Goal: Task Accomplishment & Management: Use online tool/utility

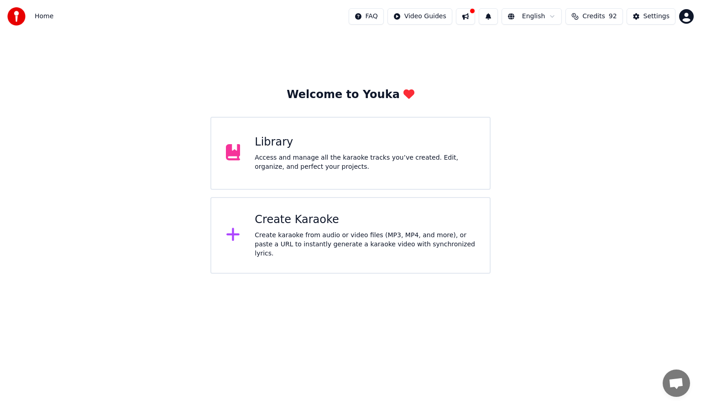
click at [299, 227] on div "Create Karaoke" at bounding box center [365, 220] width 220 height 15
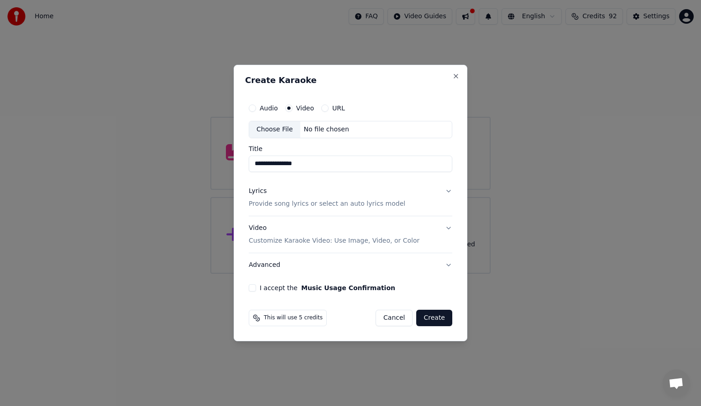
type input "**********"
click at [310, 128] on div "No file chosen" at bounding box center [326, 129] width 52 height 9
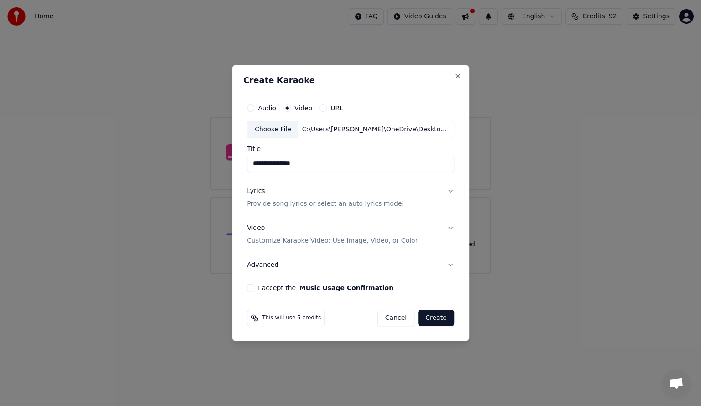
click at [296, 205] on p "Provide song lyrics or select an auto lyrics model" at bounding box center [325, 203] width 157 height 9
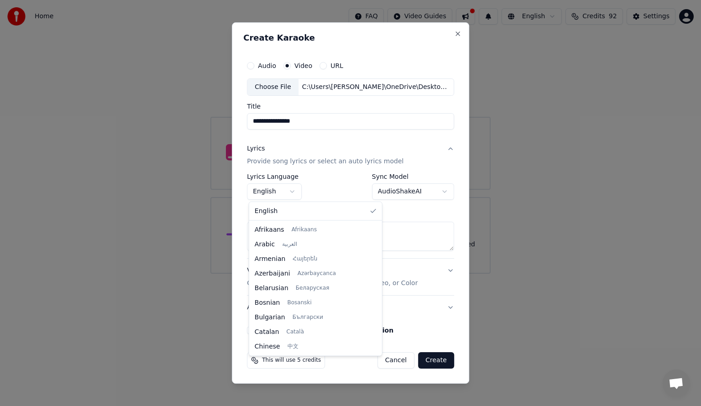
click at [293, 194] on body "**********" at bounding box center [350, 137] width 701 height 274
select select "**"
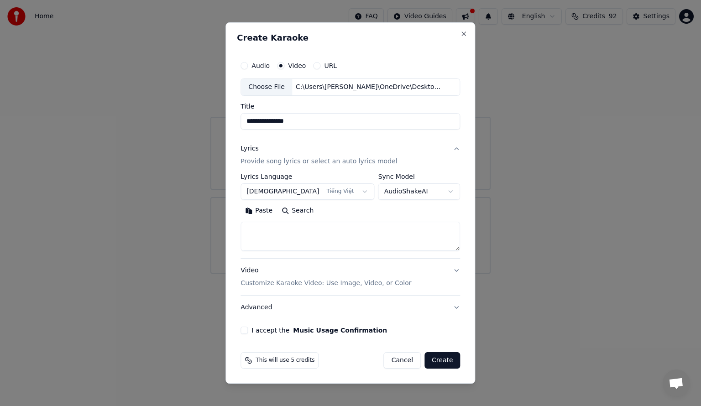
click at [305, 226] on textarea at bounding box center [351, 236] width 220 height 29
paste textarea "**********"
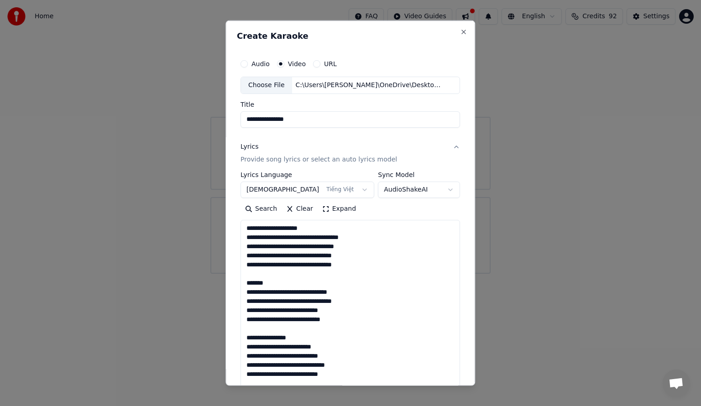
scroll to position [422, 0]
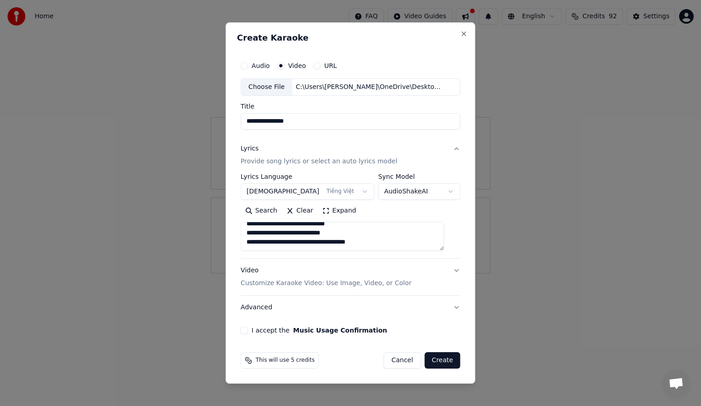
click at [330, 212] on button "Expand" at bounding box center [339, 211] width 43 height 15
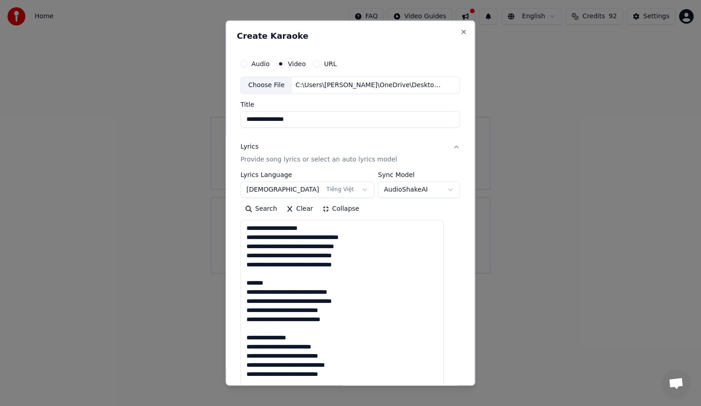
scroll to position [0, 0]
drag, startPoint x: 330, startPoint y: 225, endPoint x: 250, endPoint y: 225, distance: 80.3
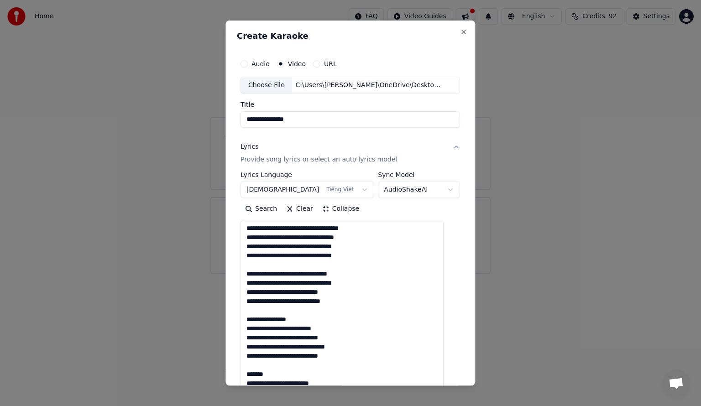
drag, startPoint x: 303, startPoint y: 314, endPoint x: 252, endPoint y: 316, distance: 50.7
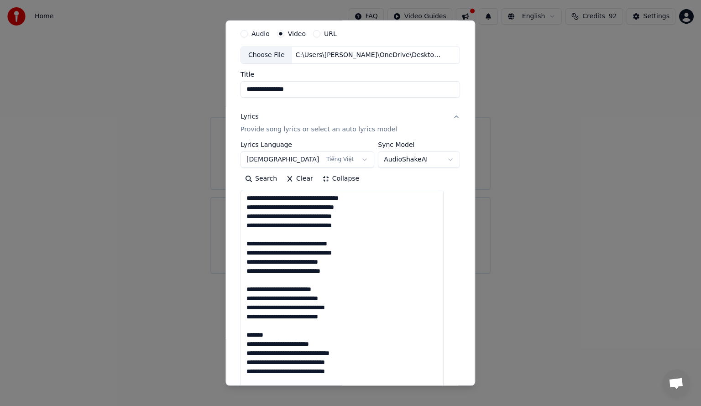
scroll to position [46, 0]
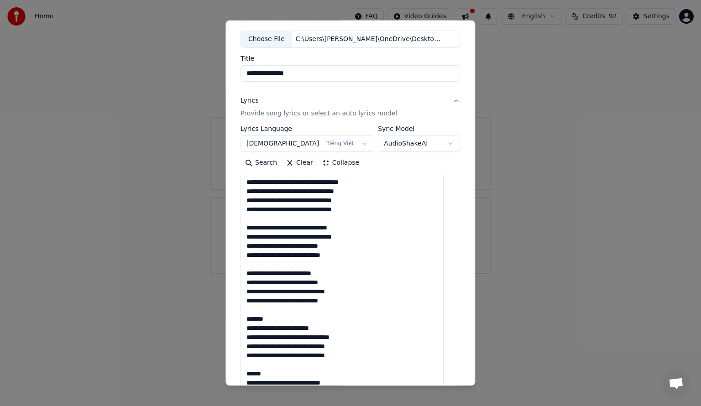
drag, startPoint x: 275, startPoint y: 317, endPoint x: 242, endPoint y: 316, distance: 32.4
click at [242, 316] on div "**********" at bounding box center [350, 360] width 227 height 710
click at [254, 283] on textarea at bounding box center [342, 401] width 203 height 454
click at [340, 281] on textarea at bounding box center [342, 401] width 203 height 454
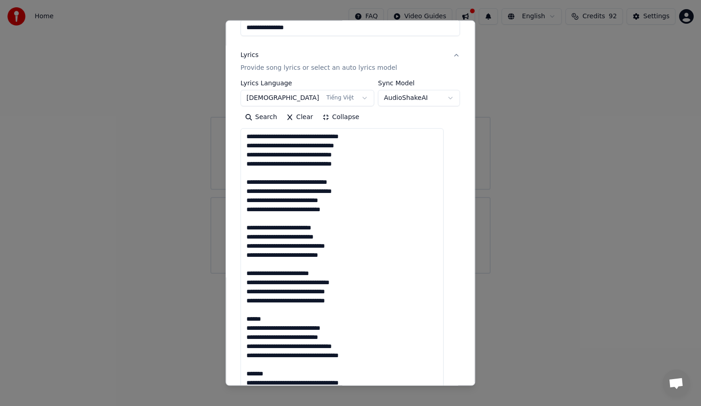
drag, startPoint x: 270, startPoint y: 319, endPoint x: 248, endPoint y: 318, distance: 21.9
click at [247, 319] on textarea at bounding box center [342, 355] width 203 height 454
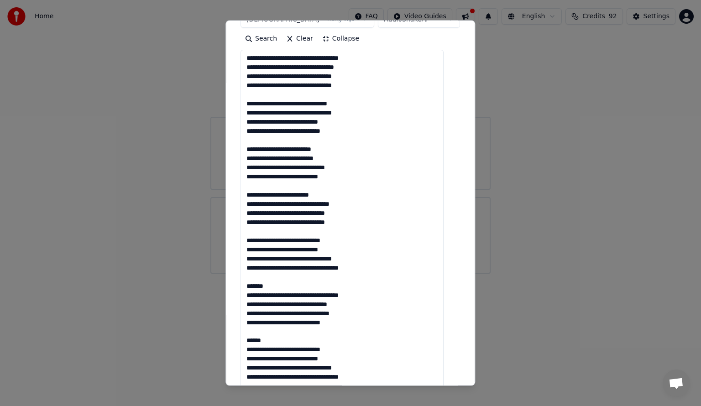
scroll to position [183, 0]
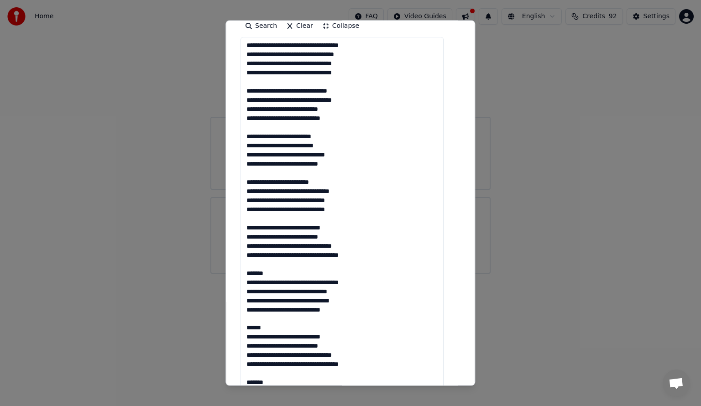
drag, startPoint x: 274, startPoint y: 274, endPoint x: 246, endPoint y: 272, distance: 27.9
click at [247, 272] on textarea at bounding box center [342, 264] width 203 height 454
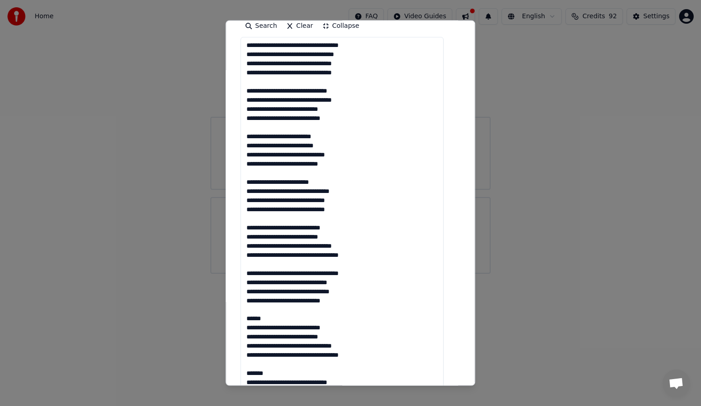
drag, startPoint x: 275, startPoint y: 319, endPoint x: 250, endPoint y: 317, distance: 25.1
click at [250, 317] on textarea at bounding box center [342, 264] width 203 height 454
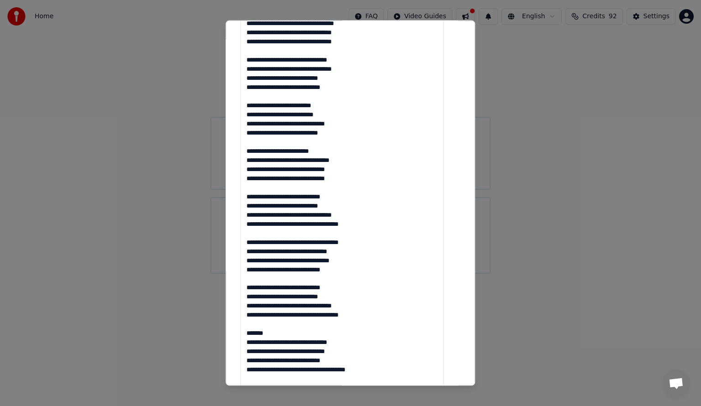
scroll to position [228, 0]
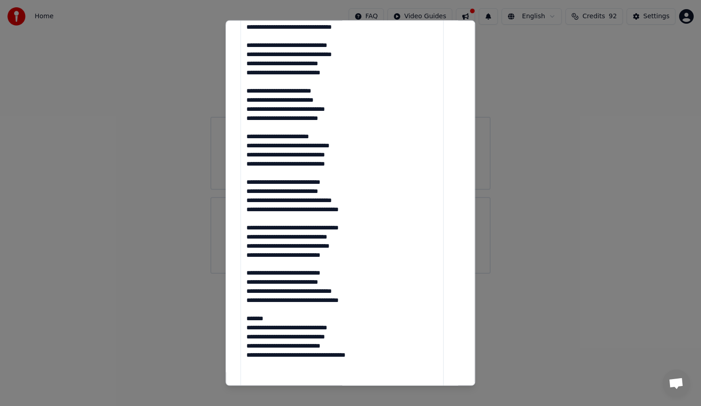
drag, startPoint x: 278, startPoint y: 317, endPoint x: 247, endPoint y: 316, distance: 30.1
click at [247, 316] on textarea at bounding box center [342, 218] width 203 height 454
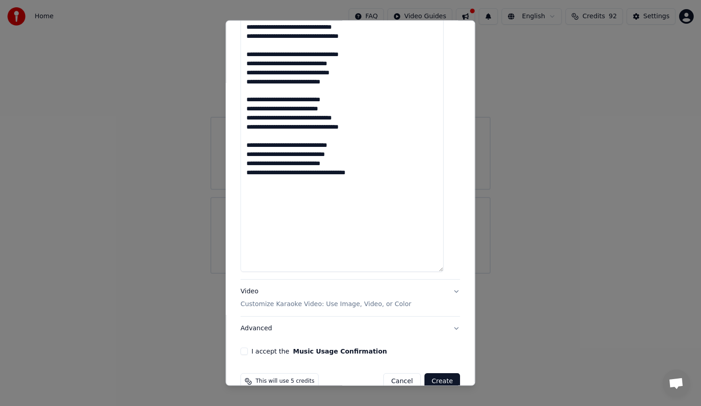
scroll to position [411, 0]
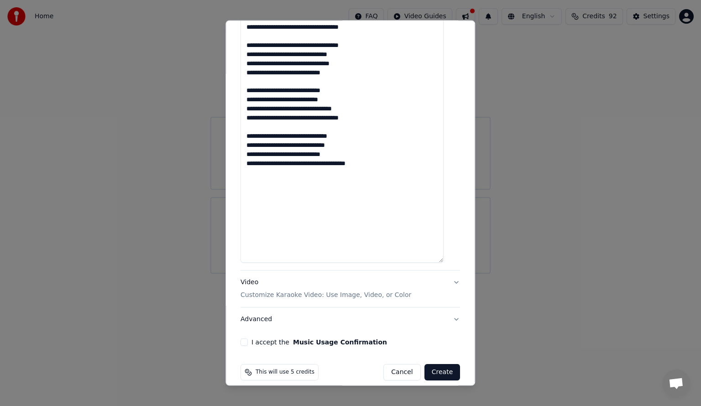
drag, startPoint x: 378, startPoint y: 215, endPoint x: 258, endPoint y: 184, distance: 123.4
click at [258, 184] on textarea at bounding box center [342, 36] width 203 height 454
click at [338, 215] on textarea at bounding box center [342, 36] width 203 height 454
drag, startPoint x: 372, startPoint y: 212, endPoint x: 319, endPoint y: 212, distance: 52.9
click at [319, 212] on textarea at bounding box center [342, 36] width 203 height 454
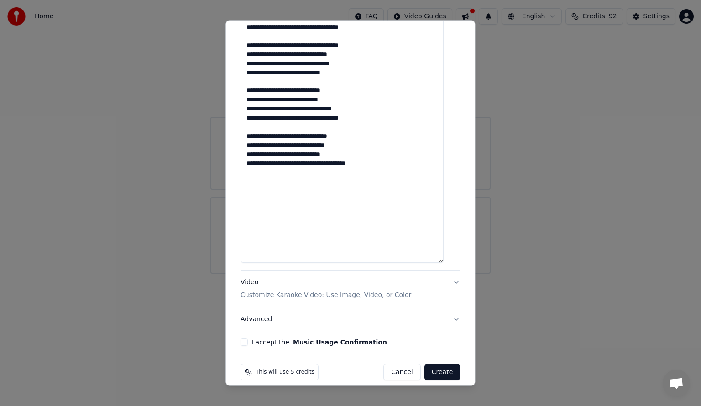
click at [319, 212] on textarea at bounding box center [342, 36] width 203 height 454
click at [335, 210] on textarea at bounding box center [342, 36] width 203 height 454
click at [369, 217] on textarea at bounding box center [342, 36] width 203 height 454
click at [359, 196] on textarea at bounding box center [342, 36] width 203 height 454
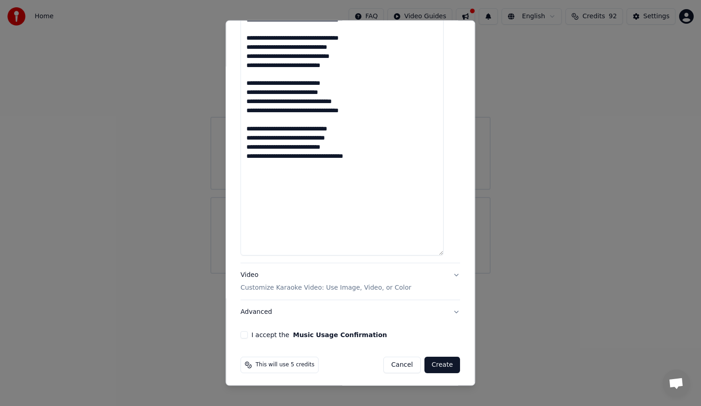
scroll to position [420, 0]
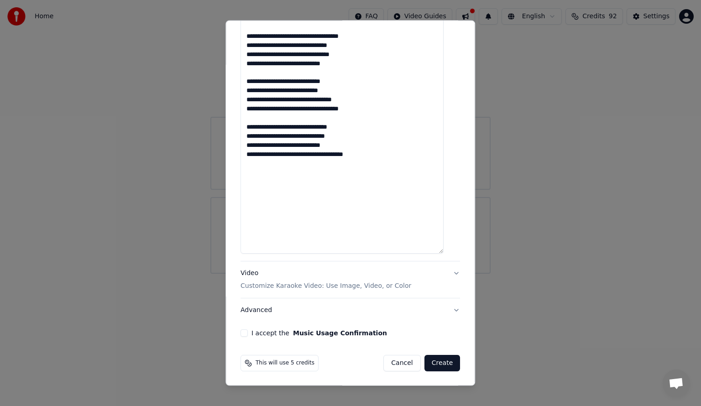
type textarea "**********"
click at [248, 332] on button "I accept the Music Usage Confirmation" at bounding box center [244, 333] width 7 height 7
click at [322, 286] on p "Customize Karaoke Video: Use Image, Video, or Color" at bounding box center [326, 286] width 171 height 9
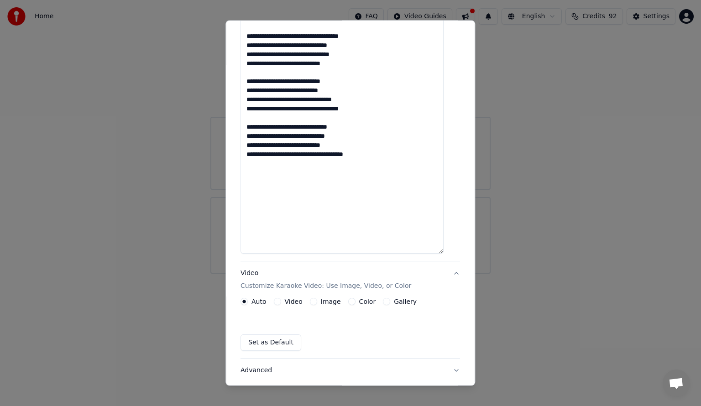
scroll to position [0, 0]
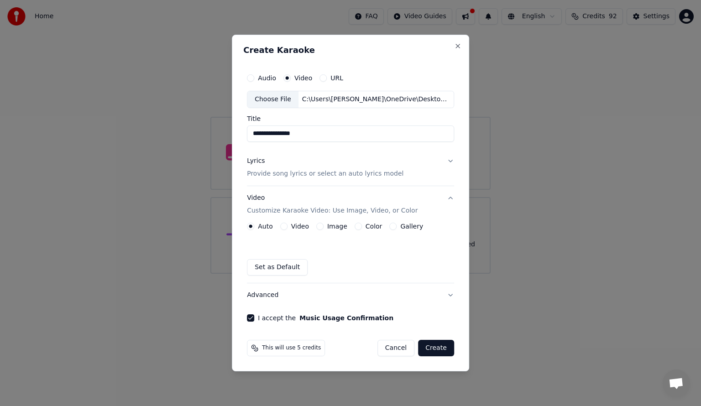
click at [283, 226] on button "Video" at bounding box center [283, 226] width 7 height 7
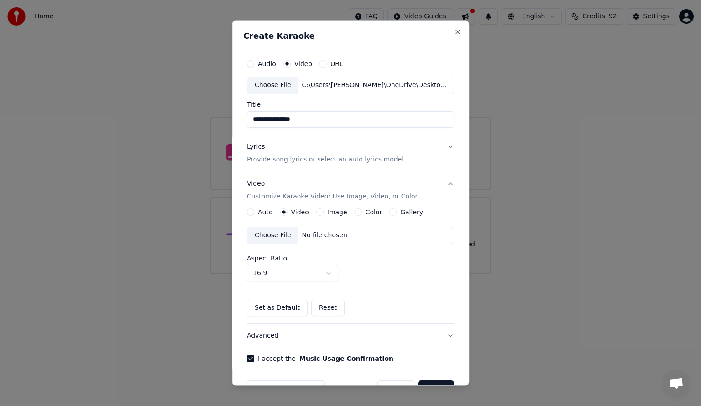
click at [276, 235] on div "Choose File" at bounding box center [272, 235] width 51 height 16
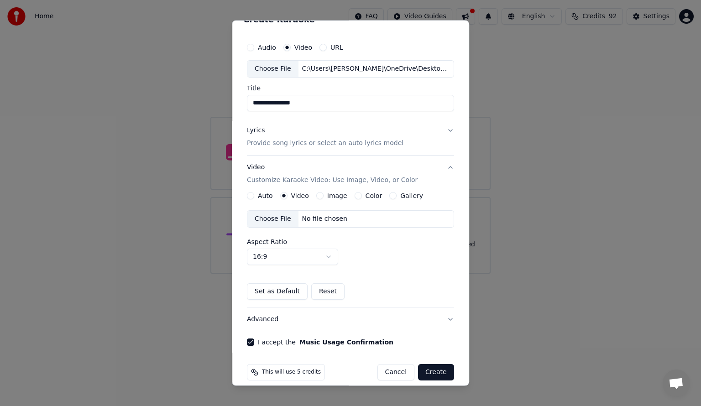
scroll to position [25, 0]
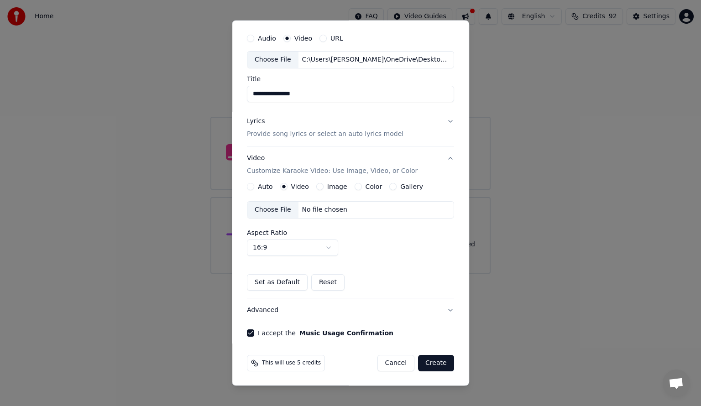
click at [283, 285] on button "Set as Default" at bounding box center [277, 282] width 61 height 16
click at [321, 250] on body "**********" at bounding box center [350, 137] width 701 height 274
click at [425, 363] on button "Create" at bounding box center [436, 363] width 36 height 16
click at [434, 362] on button "Create" at bounding box center [436, 363] width 36 height 16
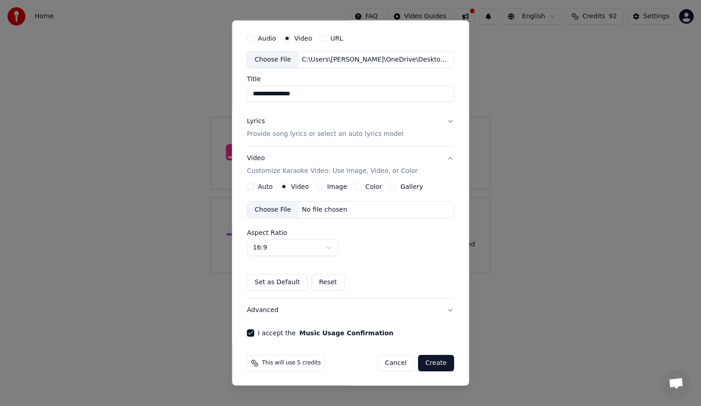
click at [293, 365] on span "This will use 5 credits" at bounding box center [291, 363] width 59 height 7
click at [431, 361] on button "Create" at bounding box center [436, 363] width 36 height 16
click at [249, 331] on button "I accept the Music Usage Confirmation" at bounding box center [250, 333] width 7 height 7
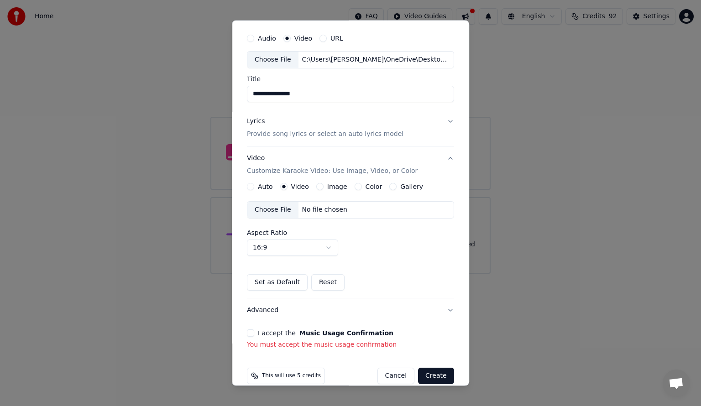
click at [252, 334] on button "I accept the Music Usage Confirmation" at bounding box center [250, 333] width 7 height 7
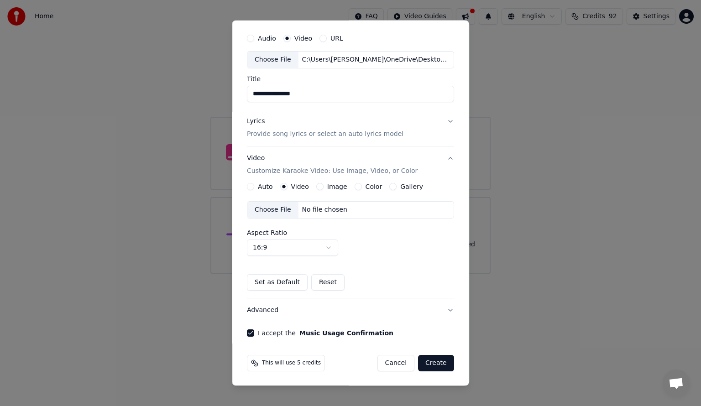
click at [430, 365] on button "Create" at bounding box center [436, 363] width 36 height 16
click at [267, 209] on div "Choose File" at bounding box center [272, 210] width 51 height 16
click at [435, 365] on button "Create" at bounding box center [436, 363] width 36 height 16
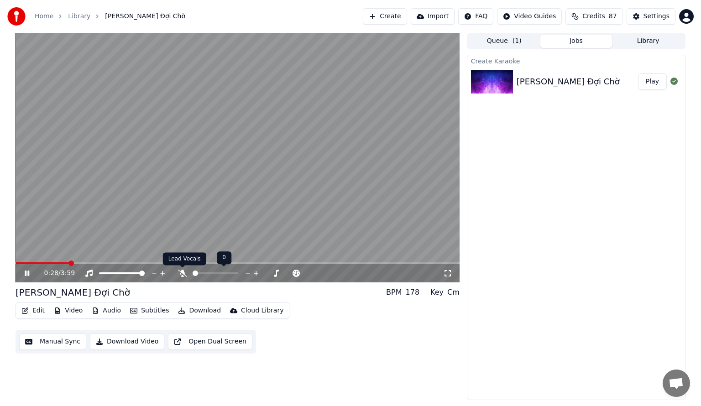
click at [180, 273] on icon at bounding box center [182, 273] width 9 height 7
click at [204, 275] on icon at bounding box center [202, 273] width 9 height 7
click at [246, 274] on div at bounding box center [243, 273] width 73 height 9
click at [242, 273] on span at bounding box center [236, 273] width 46 height 2
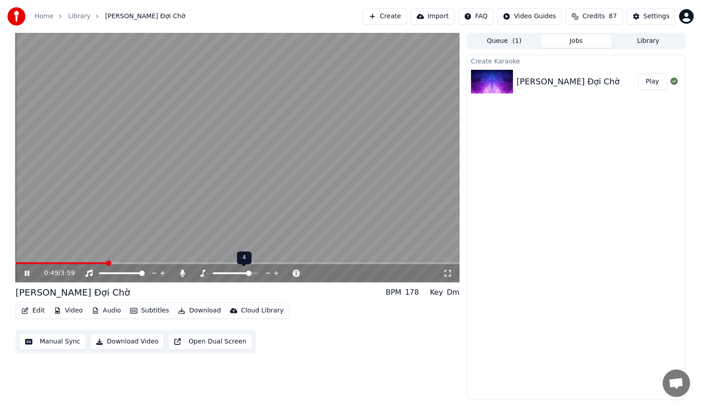
click at [251, 273] on span at bounding box center [236, 273] width 46 height 2
click at [232, 275] on div at bounding box center [243, 273] width 73 height 9
click at [233, 271] on div at bounding box center [243, 273] width 73 height 9
click at [231, 274] on div at bounding box center [243, 273] width 73 height 9
click at [239, 272] on span at bounding box center [226, 273] width 26 height 2
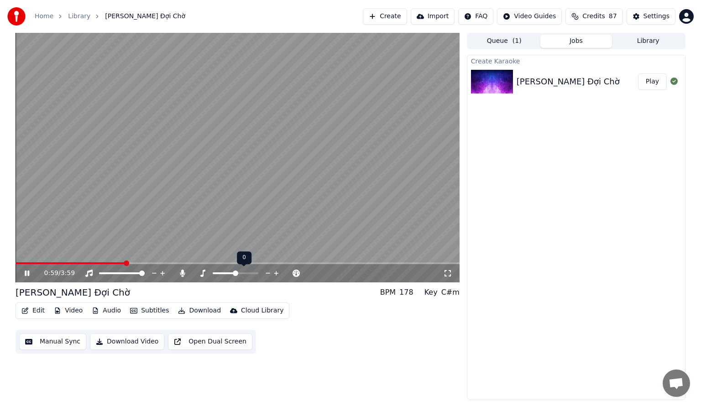
click at [234, 272] on span at bounding box center [224, 273] width 23 height 2
click at [162, 275] on icon at bounding box center [162, 273] width 5 height 5
click at [89, 274] on icon at bounding box center [88, 273] width 9 height 7
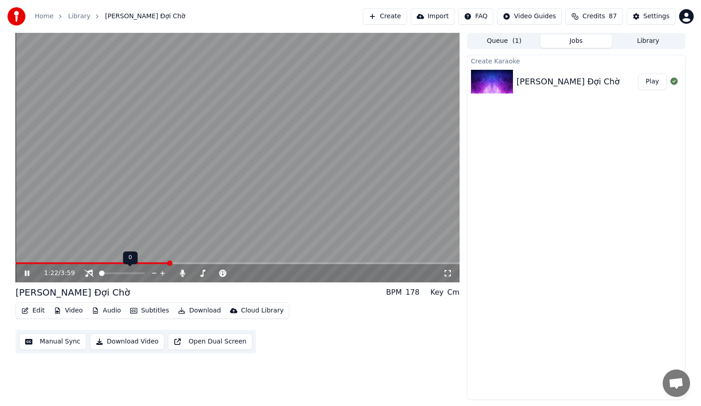
click at [89, 274] on icon at bounding box center [88, 273] width 9 height 7
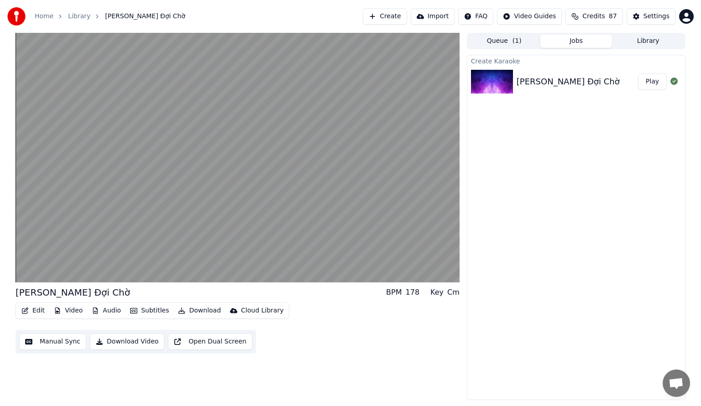
click at [68, 309] on button "Video" at bounding box center [68, 310] width 36 height 13
click at [35, 307] on button "Edit" at bounding box center [33, 310] width 31 height 13
click at [37, 312] on button "Edit" at bounding box center [33, 310] width 31 height 13
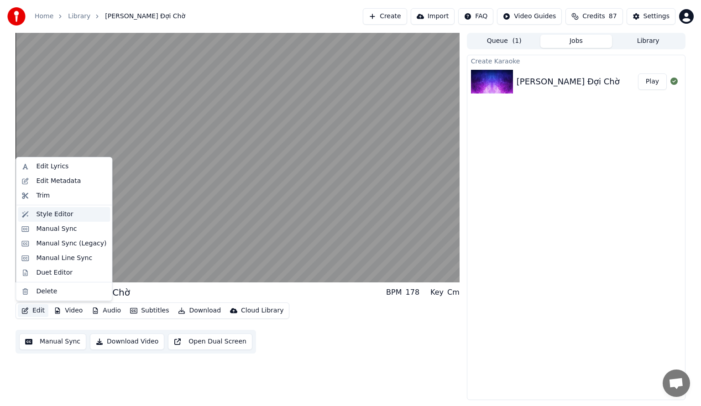
click at [55, 214] on div "Style Editor" at bounding box center [54, 214] width 37 height 9
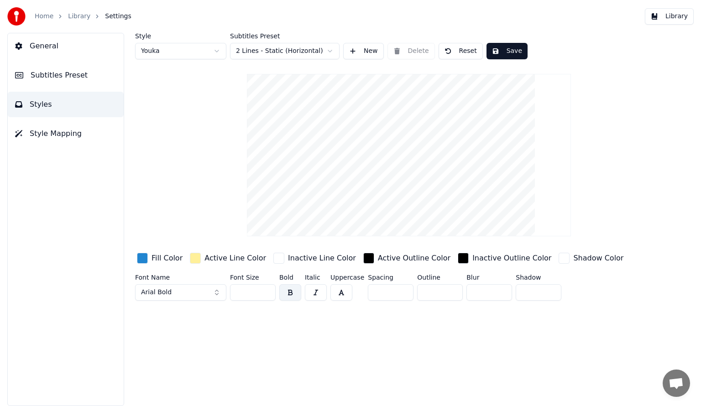
click at [44, 75] on span "Subtitles Preset" at bounding box center [59, 75] width 57 height 11
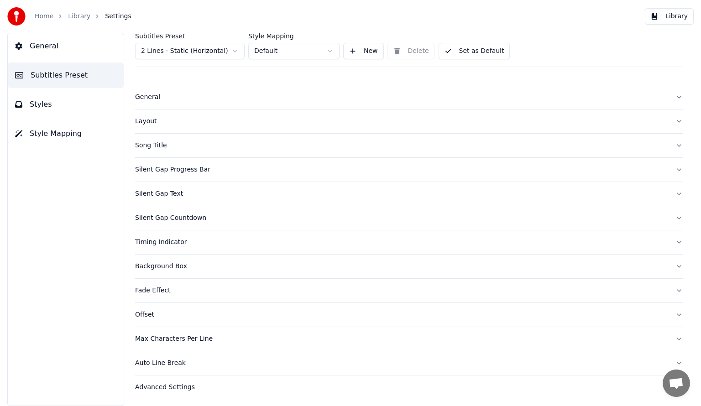
click at [681, 15] on button "Library" at bounding box center [669, 16] width 49 height 16
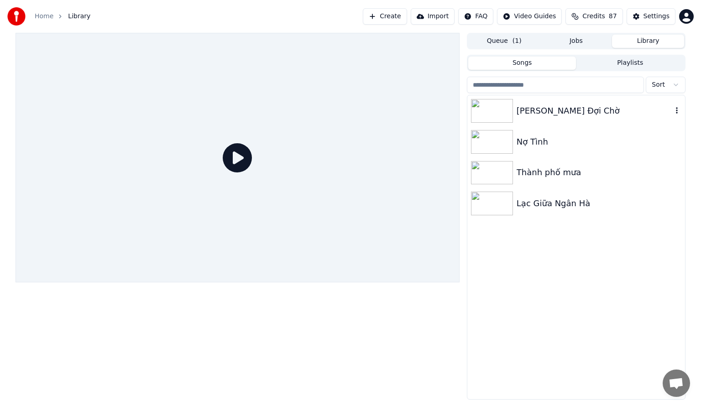
click at [498, 114] on img at bounding box center [492, 111] width 42 height 24
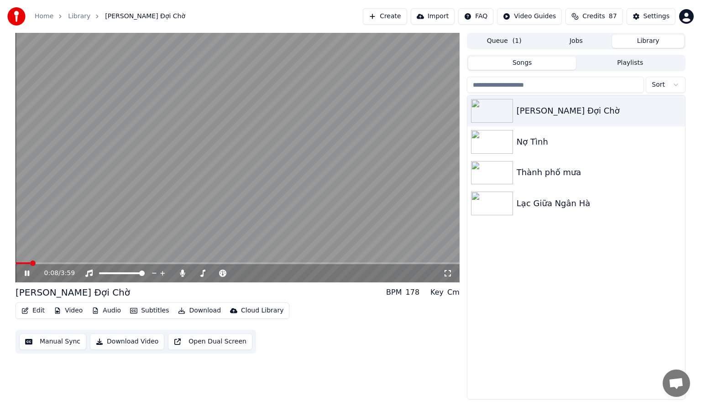
click at [30, 263] on span at bounding box center [238, 263] width 444 height 2
click at [40, 262] on video at bounding box center [238, 158] width 444 height 250
click at [46, 264] on span at bounding box center [238, 263] width 444 height 2
click at [25, 273] on icon at bounding box center [26, 273] width 5 height 6
click at [182, 272] on icon at bounding box center [182, 273] width 5 height 7
